Goal: Information Seeking & Learning: Check status

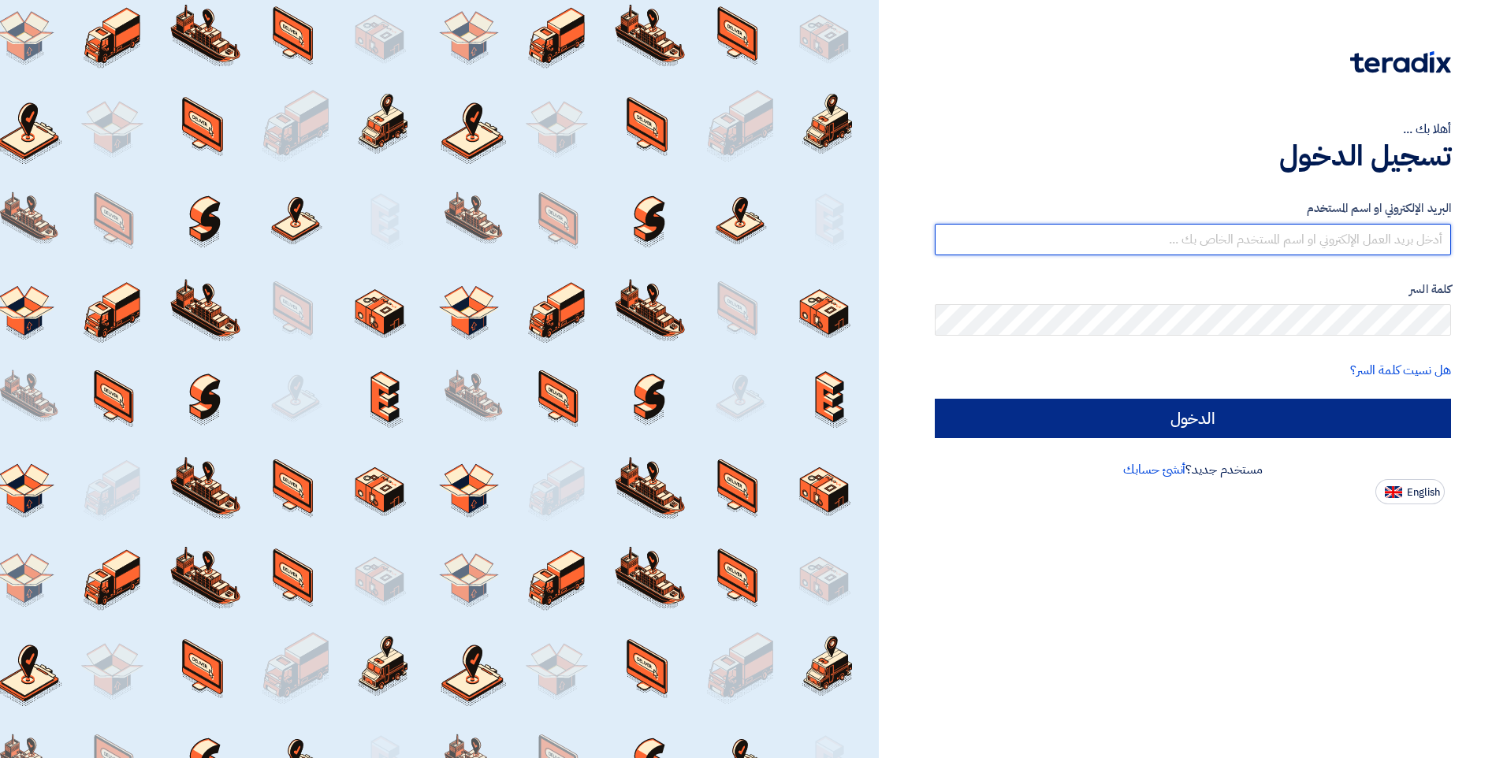
type input "inas.a@elbassiouni.com"
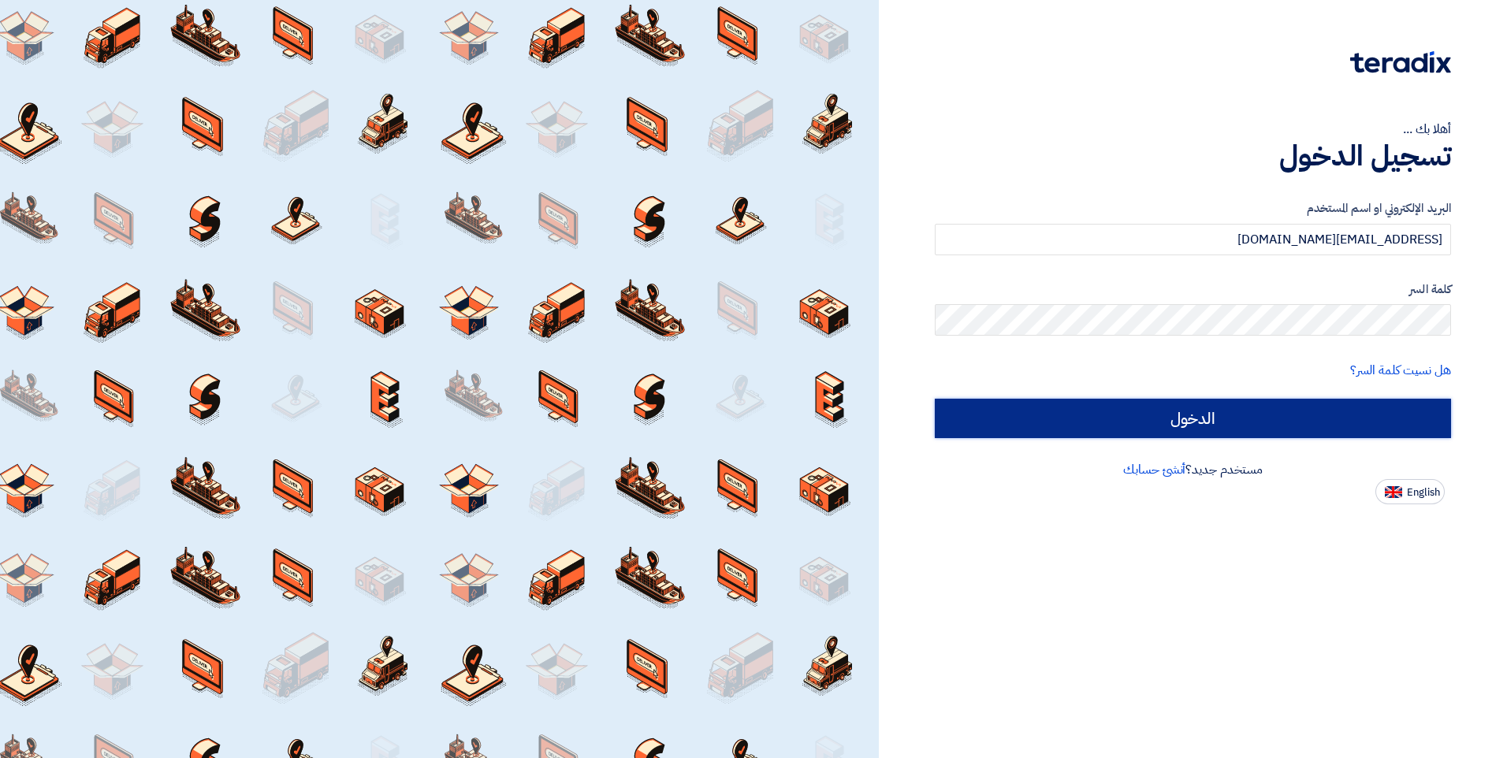
click at [1170, 423] on input "الدخول" at bounding box center [1193, 418] width 516 height 39
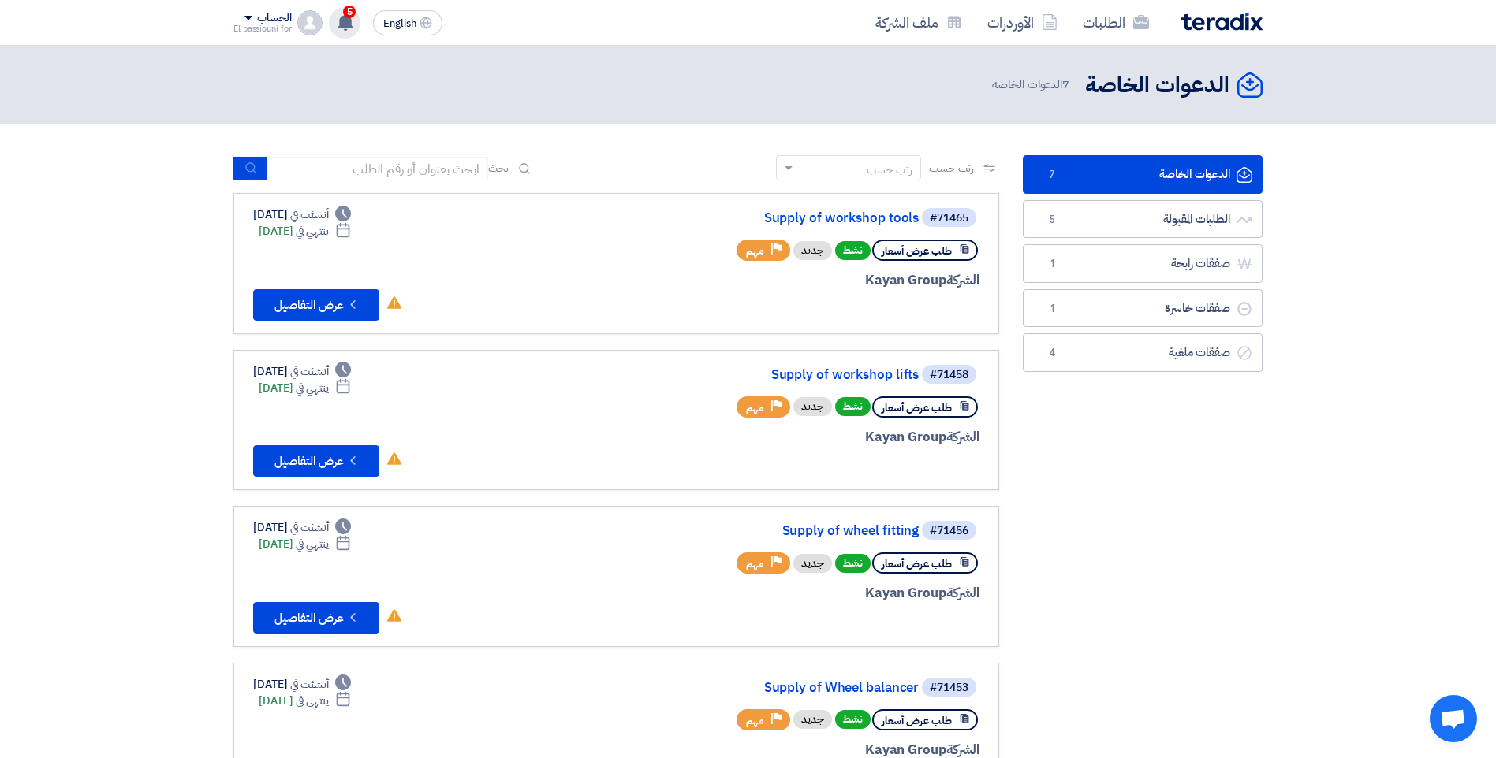
click at [344, 25] on use at bounding box center [345, 21] width 16 height 17
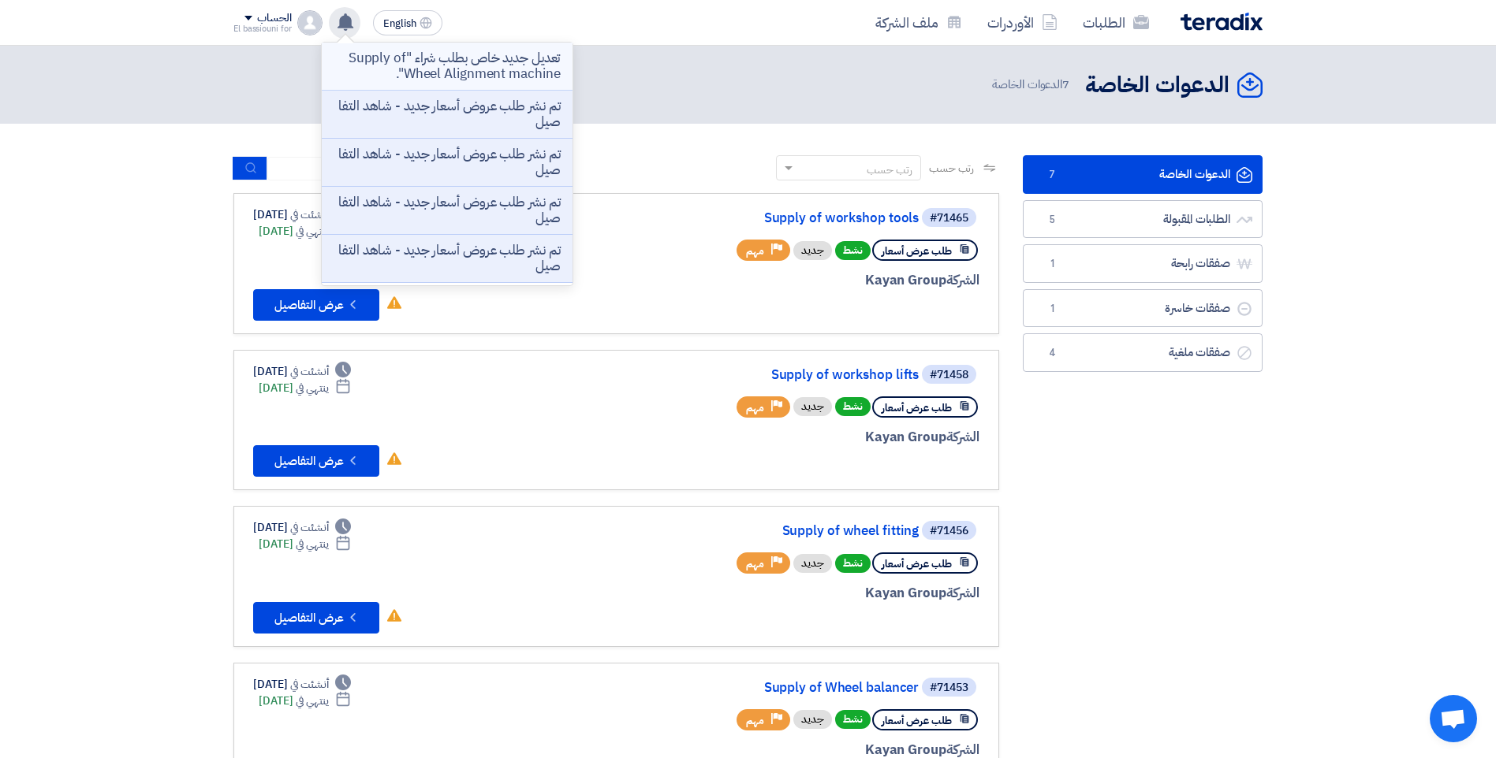
click at [417, 61] on p "تعديل جديد خاص بطلب شراء "Supply of Wheel Alignment machine"." at bounding box center [446, 66] width 225 height 32
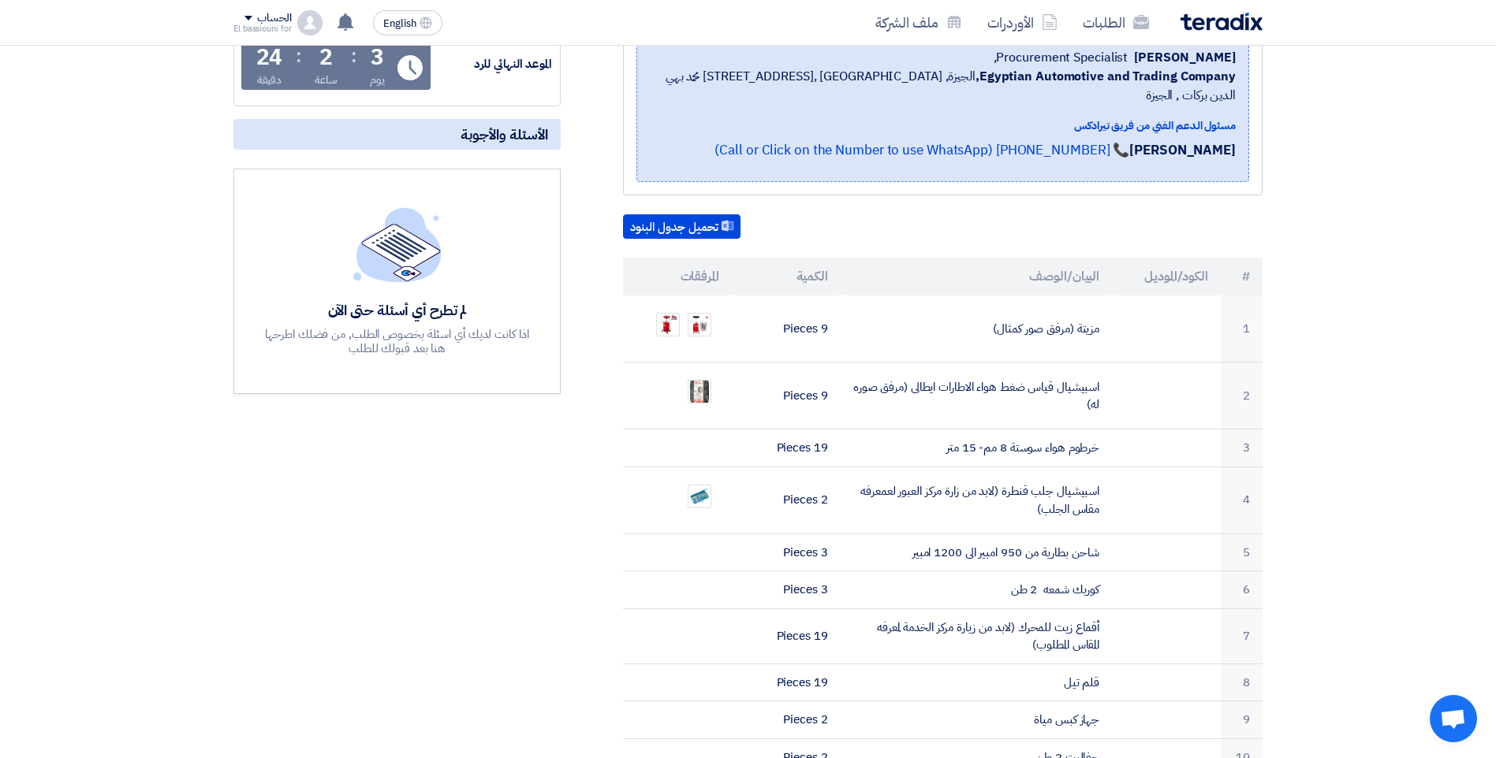
scroll to position [251, 0]
